Goal: Information Seeking & Learning: Understand process/instructions

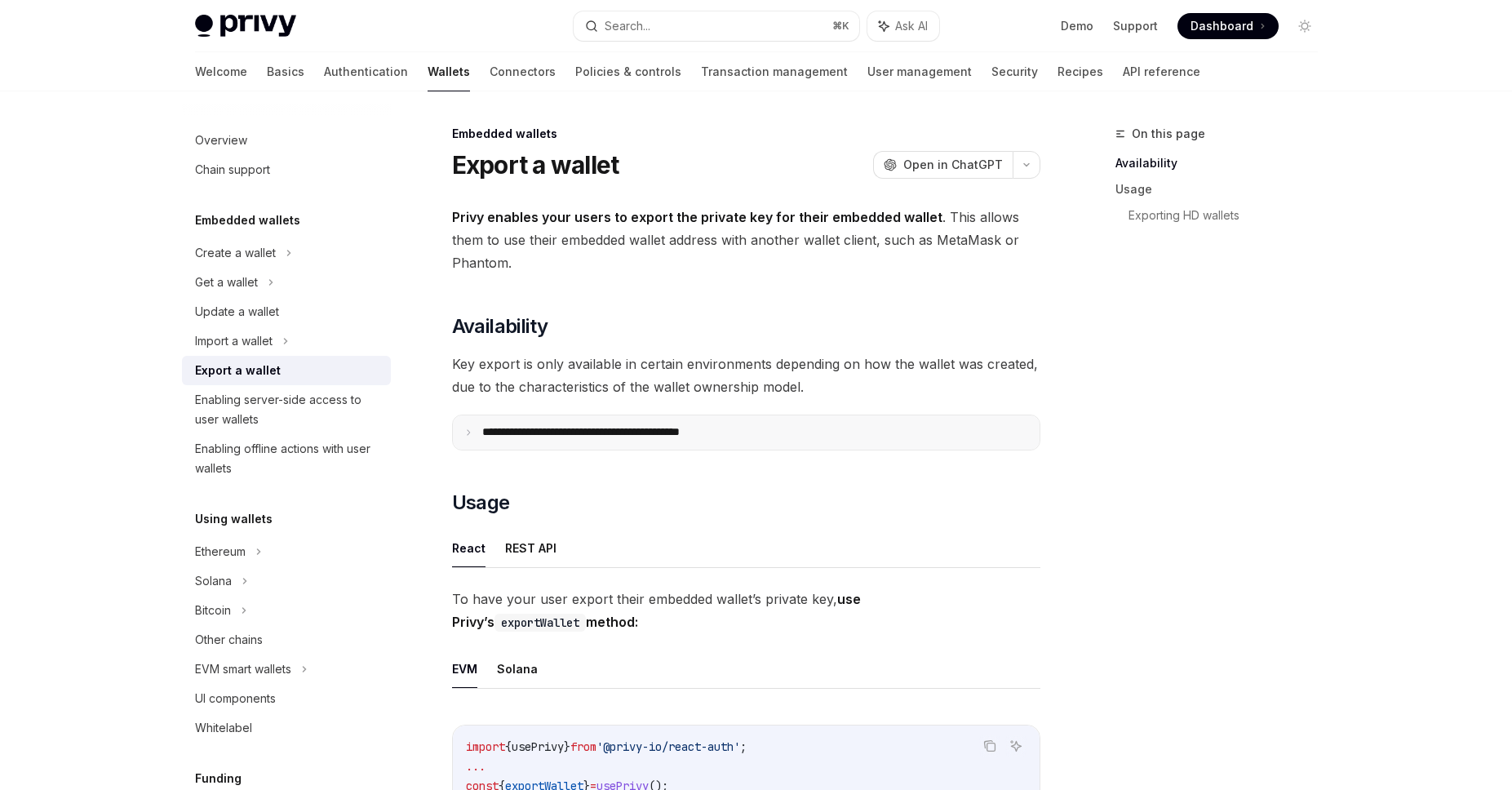
click at [513, 432] on p "**********" at bounding box center [616, 432] width 269 height 14
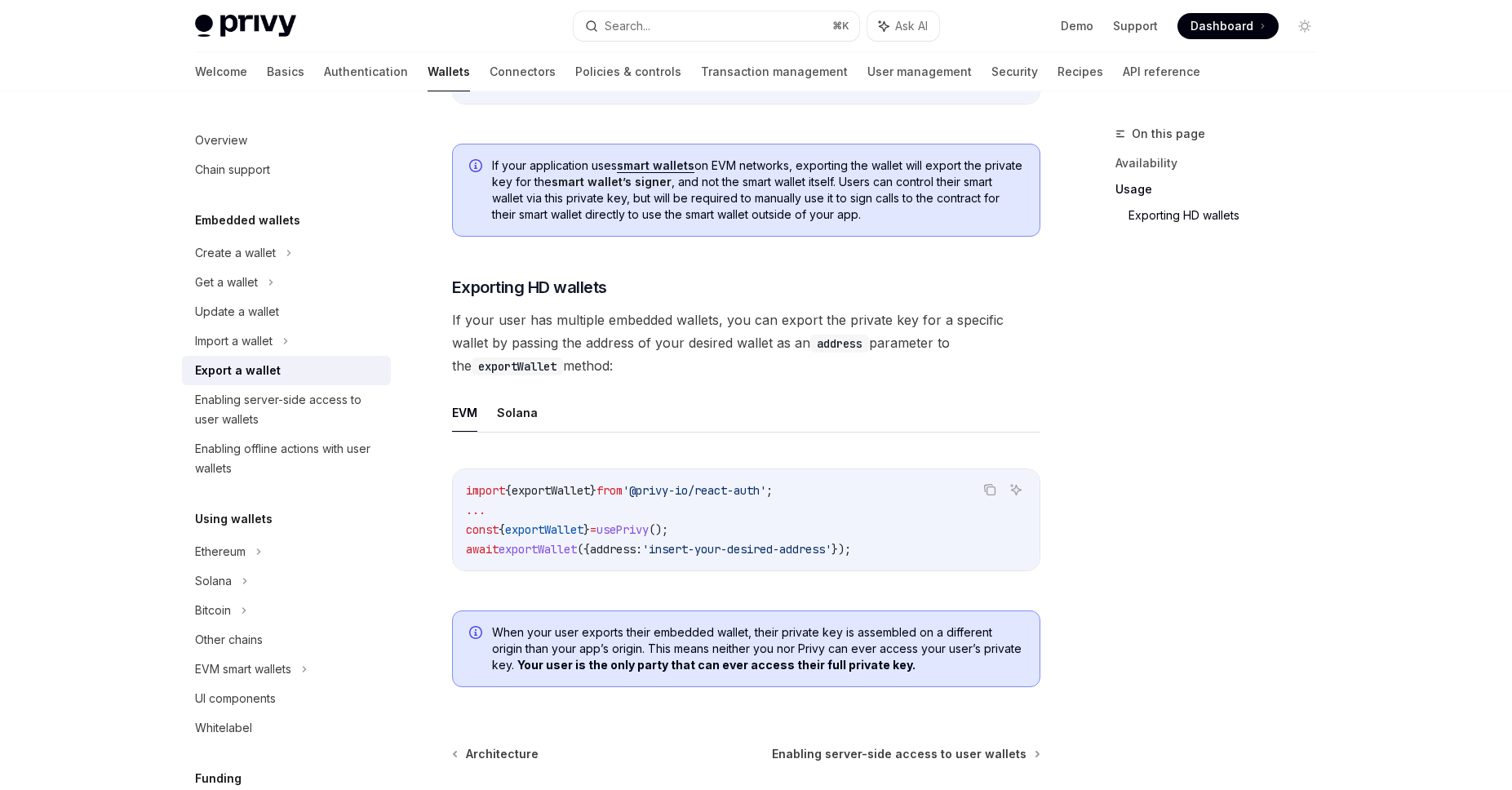
scroll to position [1821, 0]
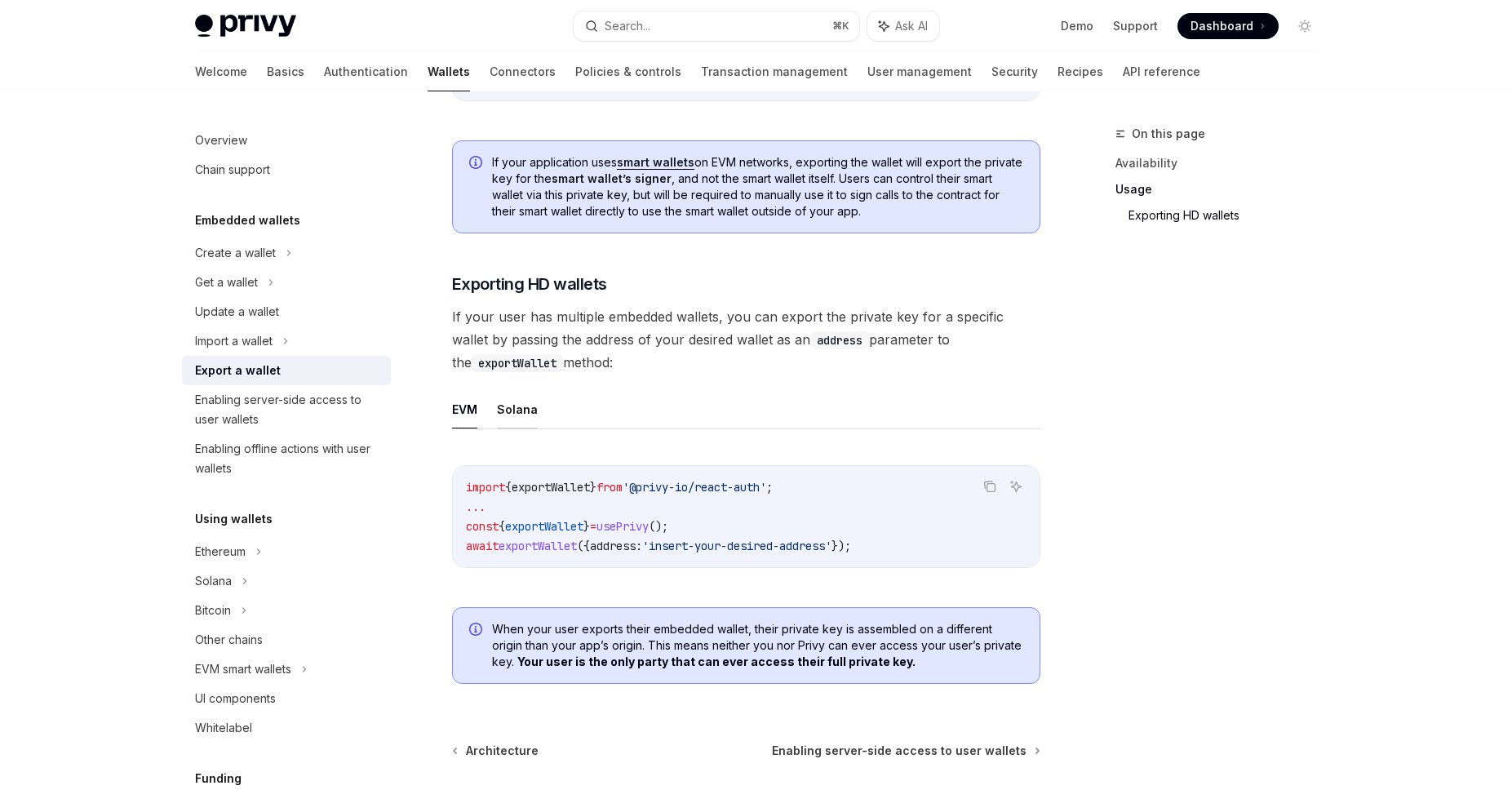
click at [514, 417] on button "Solana" at bounding box center [516, 409] width 40 height 38
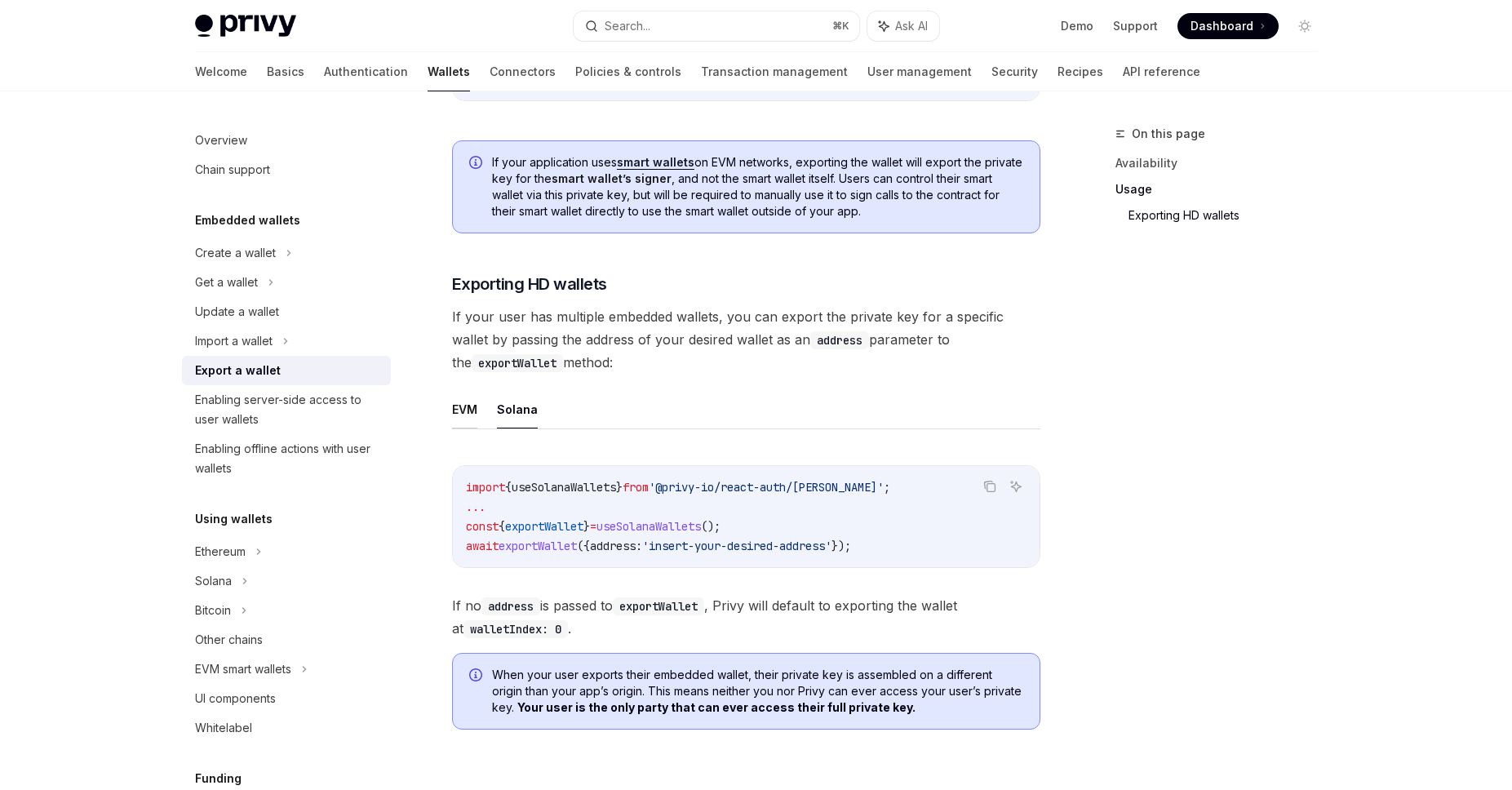
click at [469, 419] on button "EVM" at bounding box center [465, 409] width 25 height 38
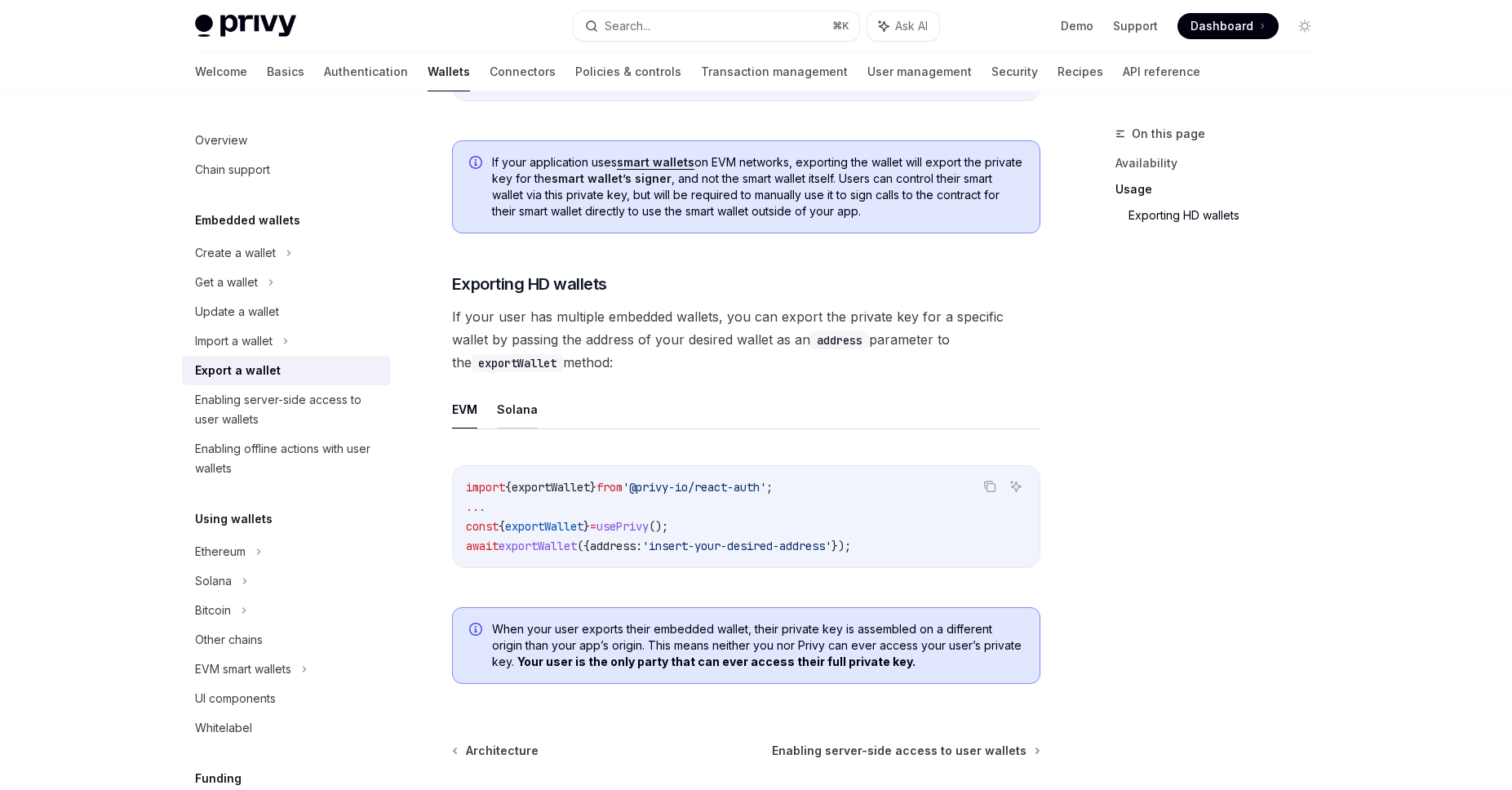
click at [499, 418] on button "Solana" at bounding box center [516, 409] width 40 height 38
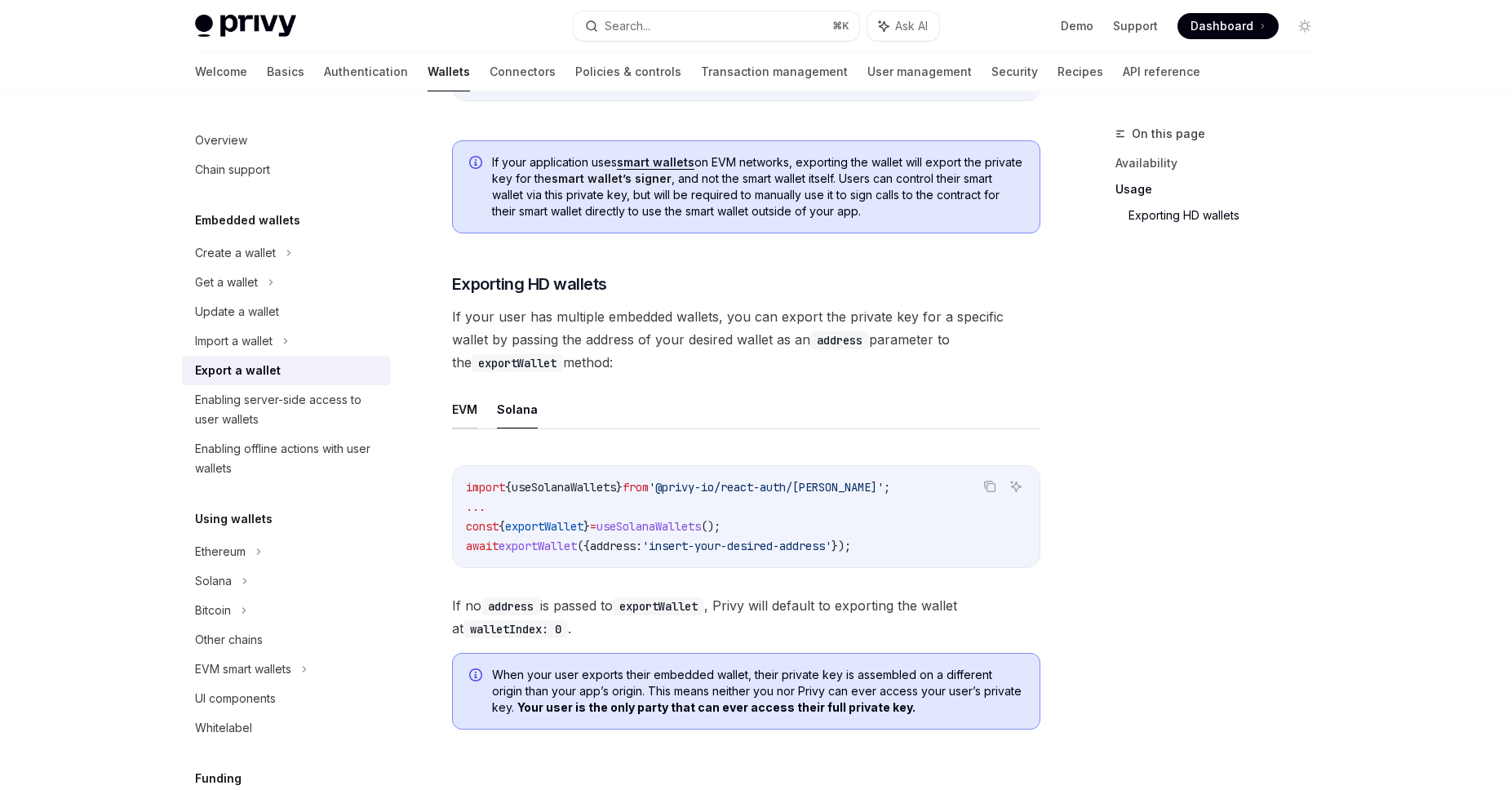
click at [462, 418] on button "EVM" at bounding box center [465, 409] width 25 height 38
type textarea "*"
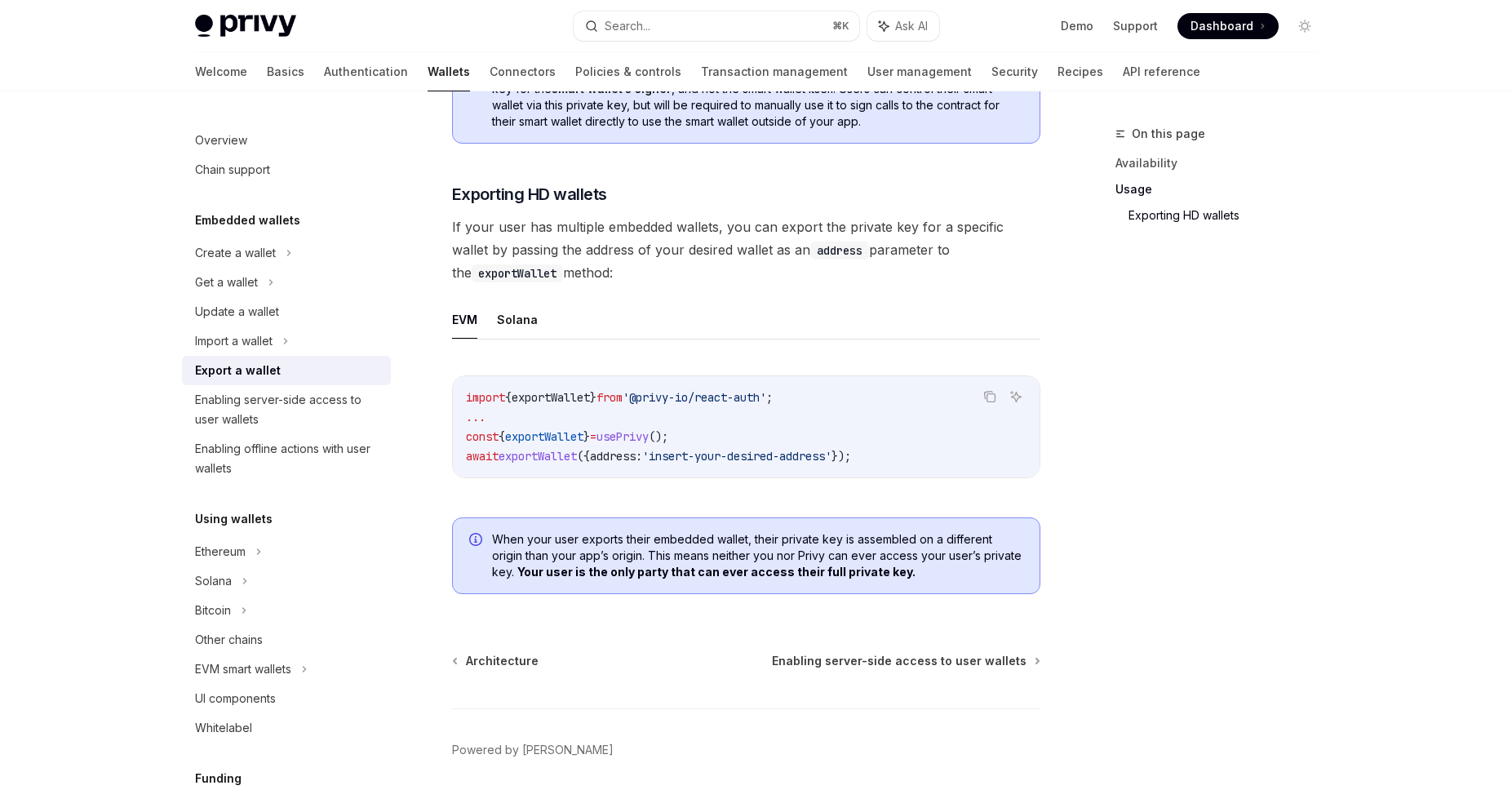
scroll to position [1977, 0]
